Goal: Task Accomplishment & Management: Manage account settings

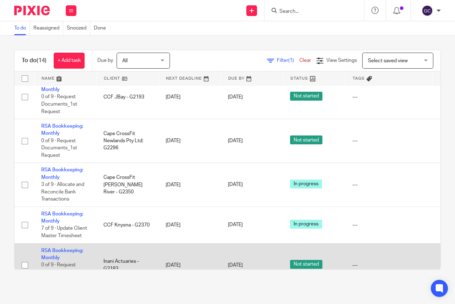
scroll to position [284, 0]
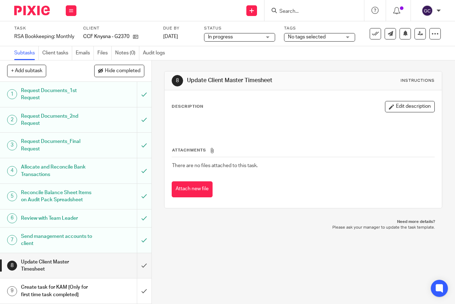
scroll to position [7, 0]
click at [58, 286] on h1 "Create task for KAM [Only for first time task completed]" at bounding box center [57, 291] width 72 height 18
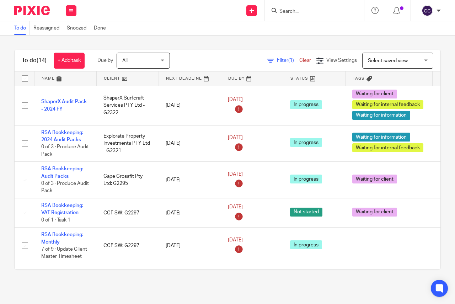
click at [230, 58] on div "Filter (1) Clear View Settings View Settings (1) Filters Clear Save Manage save…" at bounding box center [311, 61] width 258 height 16
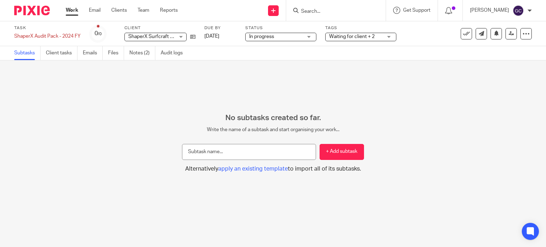
click at [150, 36] on span "ShaperX Surfcraft Services PTY Ltd - G2322" at bounding box center [177, 36] width 99 height 5
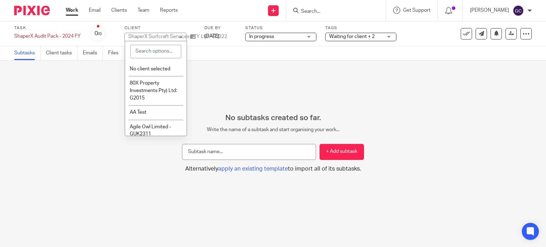
click at [150, 36] on div "ShaperX Surfcraft Services PTY Ltd - G2322" at bounding box center [177, 36] width 99 height 5
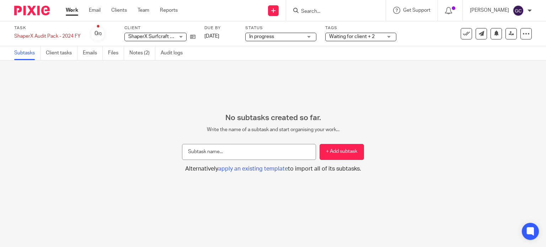
click at [150, 36] on span "ShaperX Surfcraft Services PTY Ltd - G2322" at bounding box center [177, 36] width 99 height 5
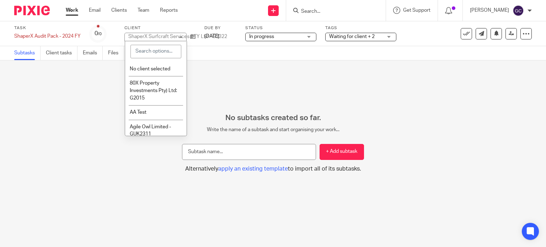
click at [150, 36] on div "ShaperX Surfcraft Services PTY Ltd - G2322" at bounding box center [177, 36] width 99 height 5
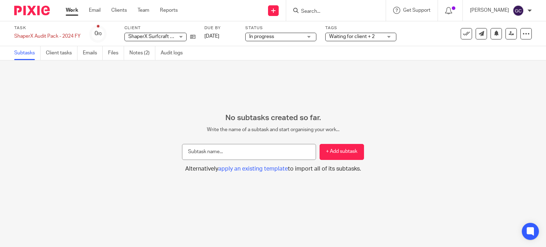
drag, startPoint x: 125, startPoint y: 34, endPoint x: 157, endPoint y: 34, distance: 32.3
click at [157, 34] on div "ShaperX Surfcraft Services PTY Ltd - G2322 ShaperX Surfcraft Services PTY Ltd -…" at bounding box center [155, 37] width 62 height 9
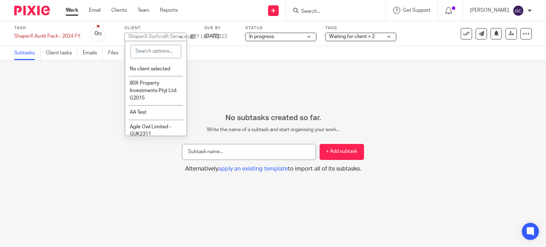
drag, startPoint x: 158, startPoint y: 34, endPoint x: 135, endPoint y: 33, distance: 22.4
click at [134, 34] on div "ShaperX Surfcraft Services PTY Ltd - G2322 ShaperX Surfcraft Services PTY Ltd -…" at bounding box center [155, 37] width 62 height 9
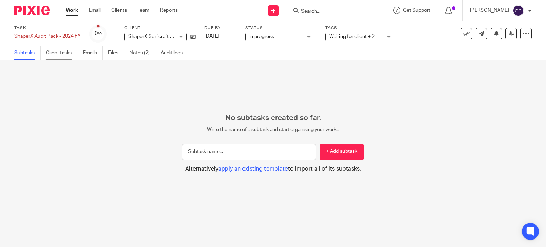
click at [61, 56] on link "Client tasks" at bounding box center [62, 53] width 32 height 14
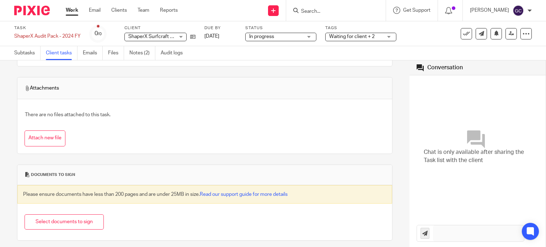
scroll to position [71, 0]
